Goal: Transaction & Acquisition: Purchase product/service

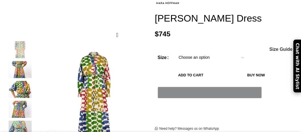
scroll to position [88, 0]
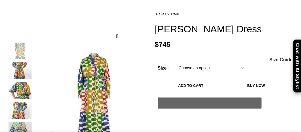
click at [131, 68] on figure at bounding box center [94, 96] width 108 height 108
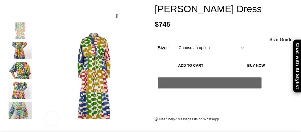
scroll to position [113, 0]
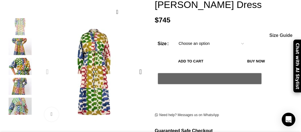
click at [131, 68] on figure "1 / 5" at bounding box center [94, 72] width 108 height 108
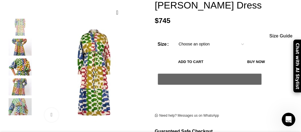
click at [19, 46] on img "2 / 5" at bounding box center [20, 47] width 35 height 17
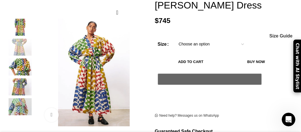
scroll to position [0, 258]
click at [22, 66] on img "3 / 5" at bounding box center [20, 66] width 35 height 17
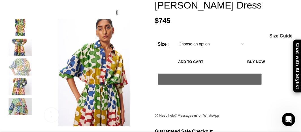
click at [21, 87] on img "4 / 5" at bounding box center [20, 86] width 35 height 17
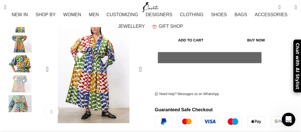
scroll to position [135, 0]
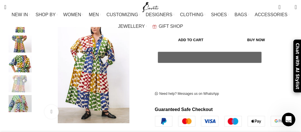
click at [18, 104] on img "5 / 5" at bounding box center [20, 103] width 35 height 17
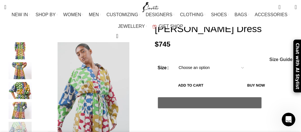
scroll to position [0, 516]
click at [203, 79] on button "Add to cart" at bounding box center [191, 85] width 66 height 12
click at [239, 62] on select "Choose an option L M S XS XL XXL XXXL XXS" at bounding box center [211, 68] width 74 height 12
click at [174, 62] on select "Choose an option L M S XS XL XXL XXXL XXS" at bounding box center [211, 68] width 74 height 12
select select "l"
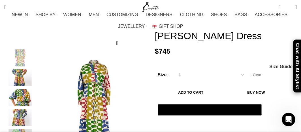
scroll to position [82, 0]
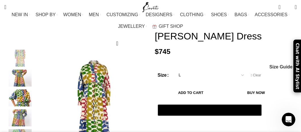
click at [204, 87] on button "Add to cart" at bounding box center [191, 93] width 66 height 12
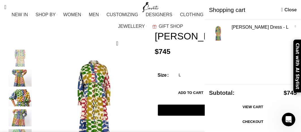
click at [236, 122] on link "Checkout" at bounding box center [253, 122] width 88 height 12
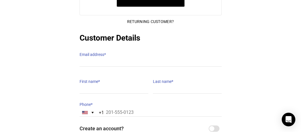
scroll to position [72, 0]
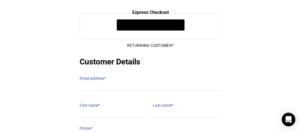
click at [91, 76] on label "Email address *" at bounding box center [151, 78] width 142 height 8
click at [91, 82] on input "Email address *" at bounding box center [151, 86] width 142 height 8
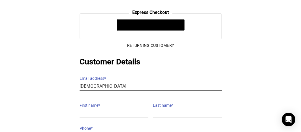
type input "[EMAIL_ADDRESS][DOMAIN_NAME]"
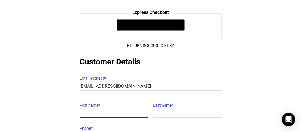
type input "Nicole"
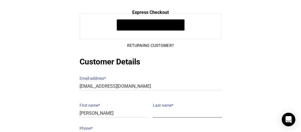
type input "Haas"
type input "19179367829"
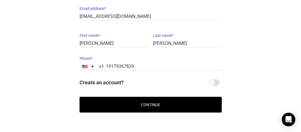
click at [150, 100] on button "Continue" at bounding box center [151, 105] width 142 height 16
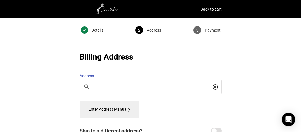
click at [104, 84] on input "Search For a Place" at bounding box center [152, 87] width 118 height 6
type input "[STREET_ADDRESS]"
click at [217, 84] on icon "Clear input" at bounding box center [215, 87] width 6 height 6
click at [131, 106] on button "Enter Address Manually" at bounding box center [110, 109] width 60 height 17
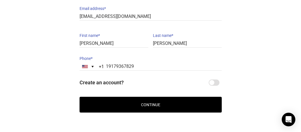
click at [145, 102] on button "Continue" at bounding box center [151, 105] width 142 height 16
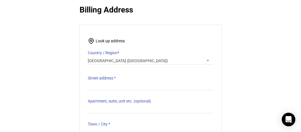
scroll to position [46, 0]
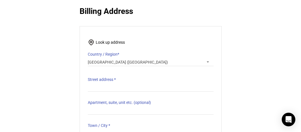
click at [104, 78] on label "Street address *" at bounding box center [151, 79] width 126 height 8
click at [104, 83] on input "Street address *" at bounding box center [151, 87] width 126 height 8
type input "134 2nd Place"
type input "Apt 4"
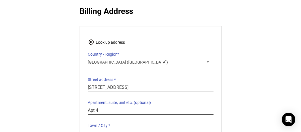
type input "Brooklyn"
type input "11231-4137"
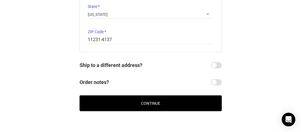
scroll to position [189, 0]
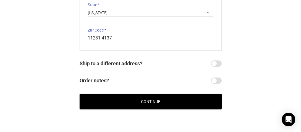
click at [150, 96] on button "Continue" at bounding box center [151, 101] width 142 height 16
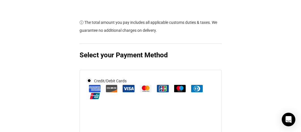
scroll to position [211, 0]
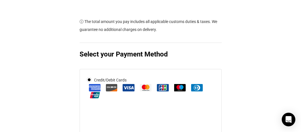
click at [96, 90] on img at bounding box center [95, 87] width 12 height 7
click at [0, 0] on input "Credit/Debit Cards" at bounding box center [0, 0] width 0 height 0
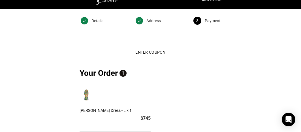
scroll to position [0, 0]
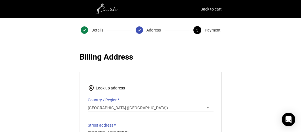
scroll to position [119, 0]
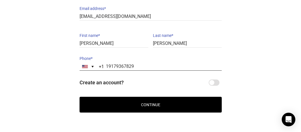
click at [119, 63] on input "19179367829" at bounding box center [151, 66] width 142 height 8
click at [151, 62] on input "19179367829" at bounding box center [151, 66] width 142 height 8
click at [108, 62] on input "19179367829" at bounding box center [151, 66] width 142 height 8
click at [135, 62] on input "19179367829" at bounding box center [151, 66] width 142 height 8
click at [140, 100] on button "Continue" at bounding box center [151, 105] width 142 height 16
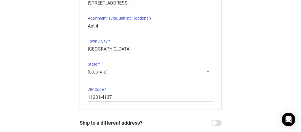
scroll to position [161, 0]
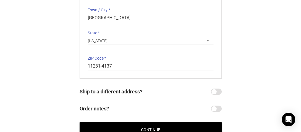
click at [134, 126] on button "Continue" at bounding box center [151, 129] width 142 height 16
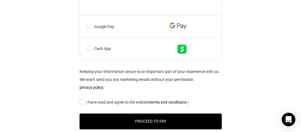
scroll to position [472, 0]
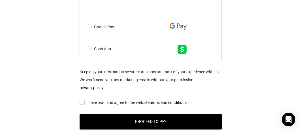
click at [81, 102] on input "I have read and agree to the website terms and conditions *" at bounding box center [82, 102] width 4 height 0
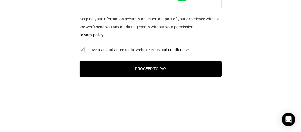
scroll to position [528, 0]
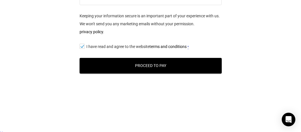
click at [161, 68] on button "Proceed to Pay" at bounding box center [151, 66] width 142 height 16
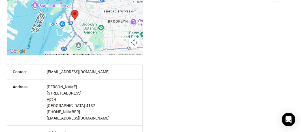
scroll to position [133, 0]
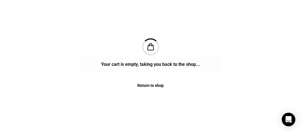
scroll to position [439, 0]
